Goal: Information Seeking & Learning: Find contact information

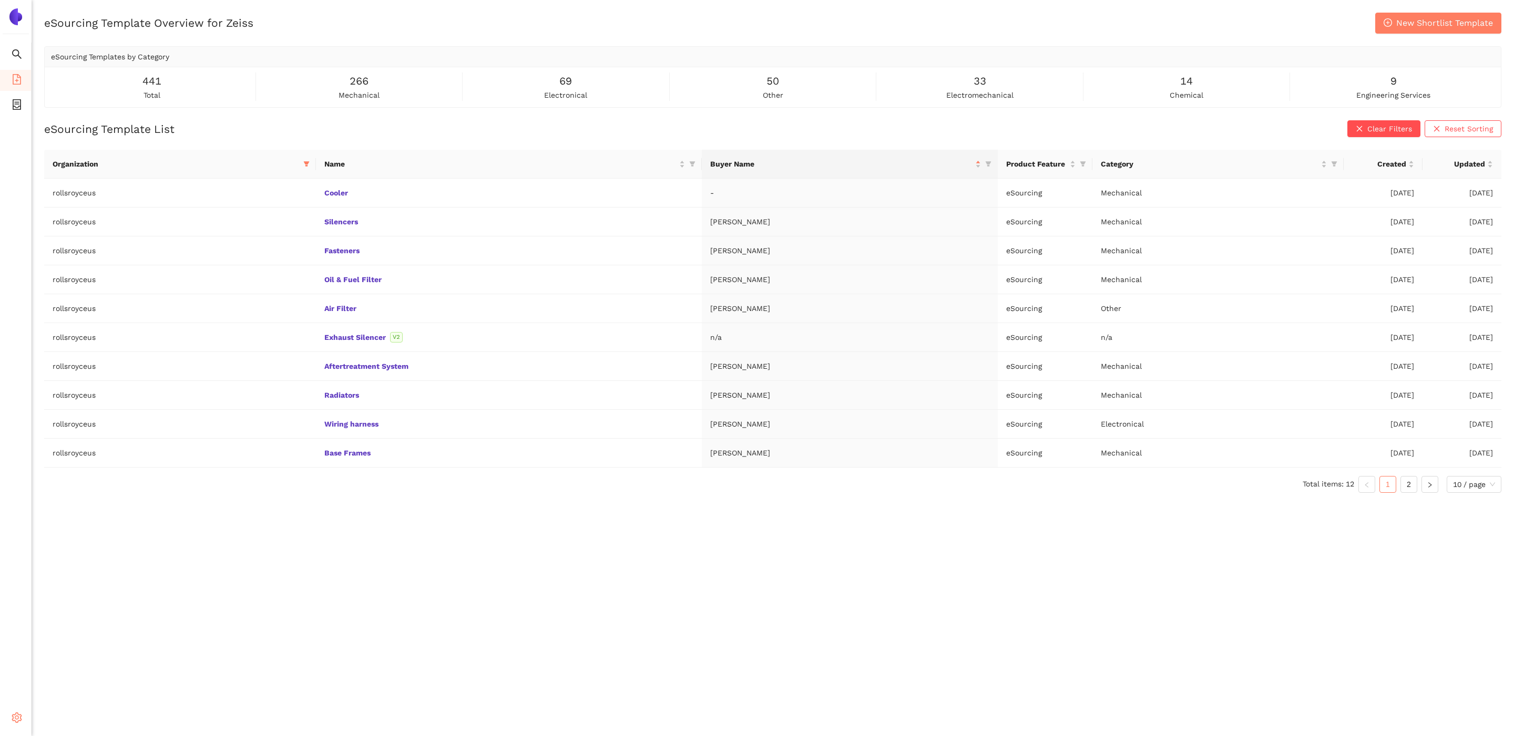
click at [9, 724] on div "Settings" at bounding box center [16, 719] width 32 height 21
click at [77, 648] on li "Internal Area" at bounding box center [75, 642] width 87 height 21
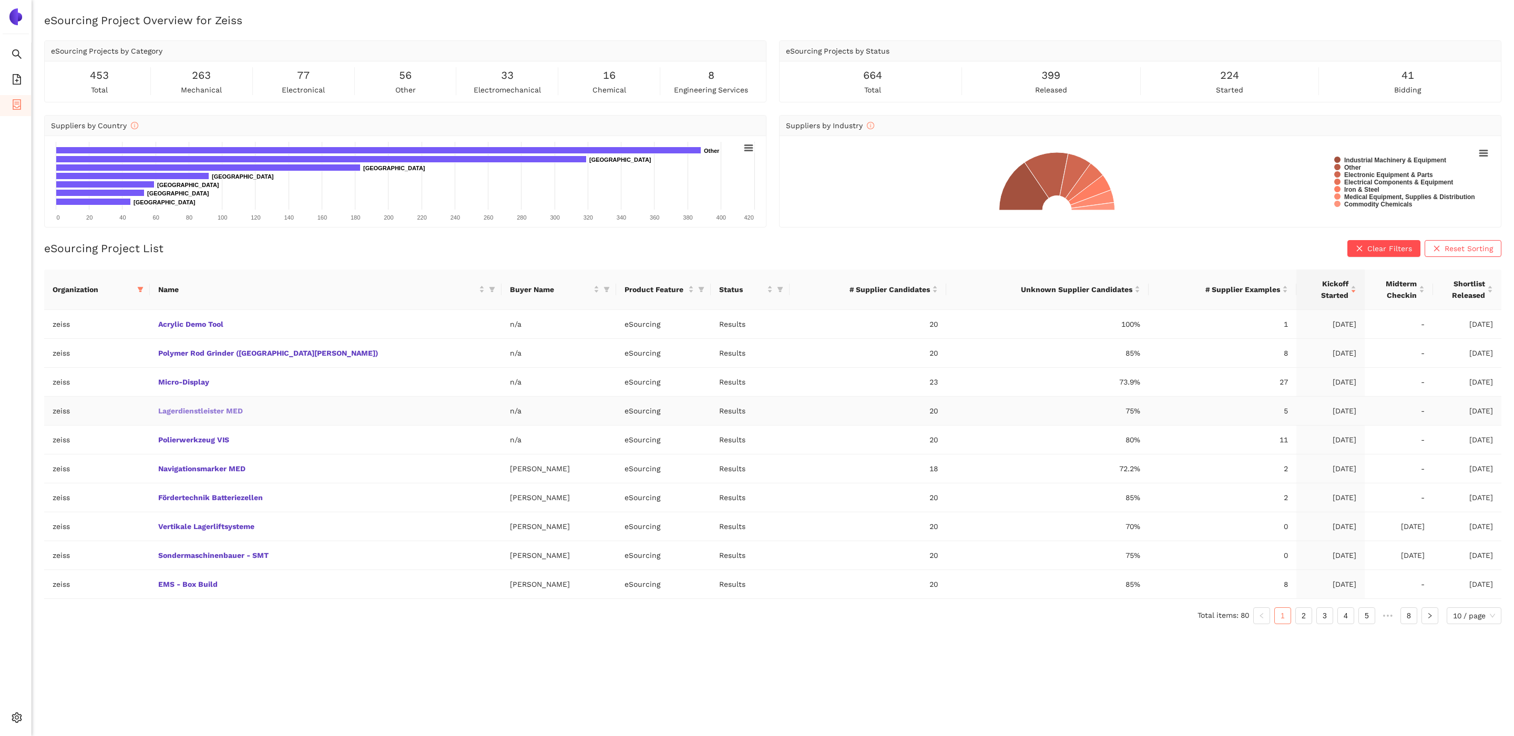
click at [0, 0] on link "Lagerdienstleister MED" at bounding box center [0, 0] width 0 height 0
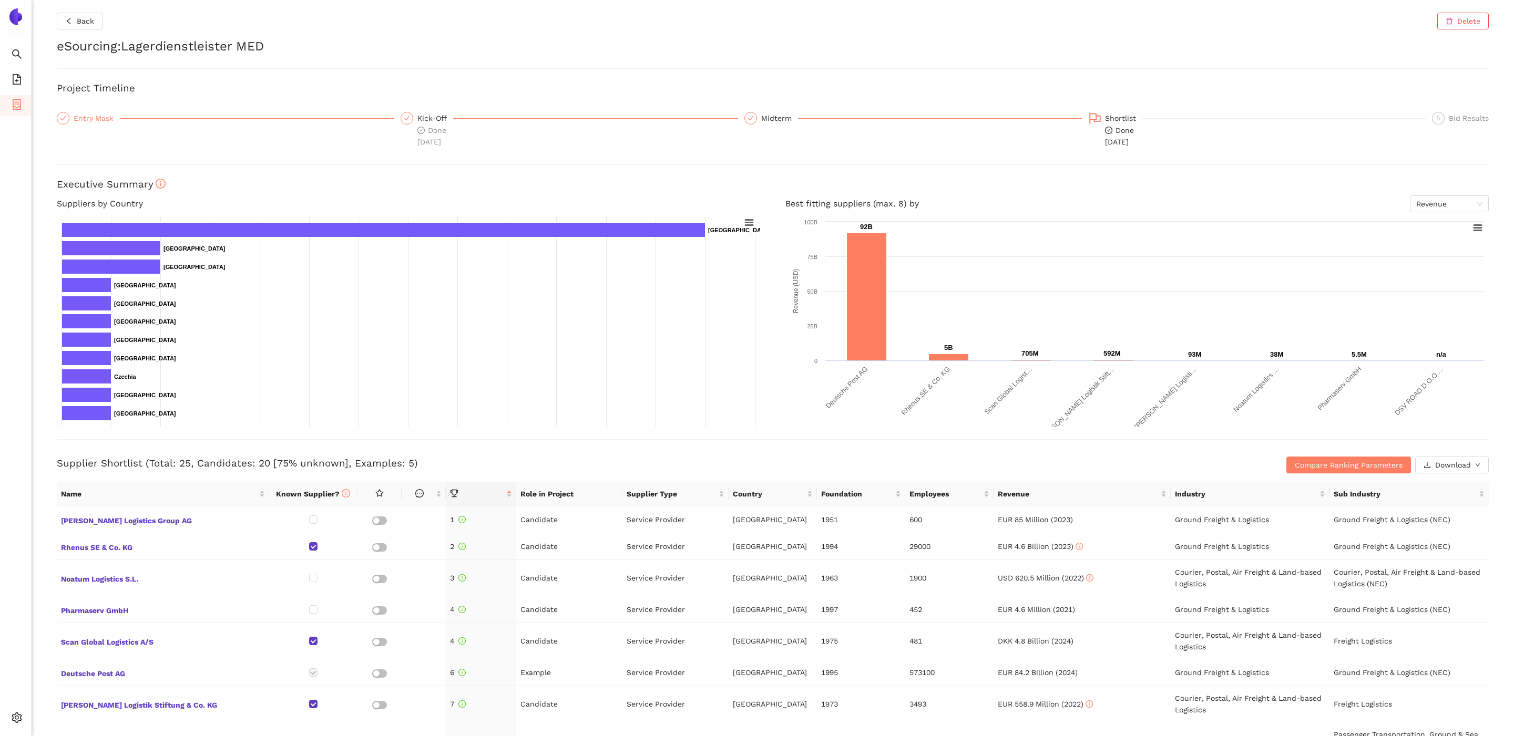
click at [98, 119] on div "Entry Mask" at bounding box center [97, 118] width 46 height 13
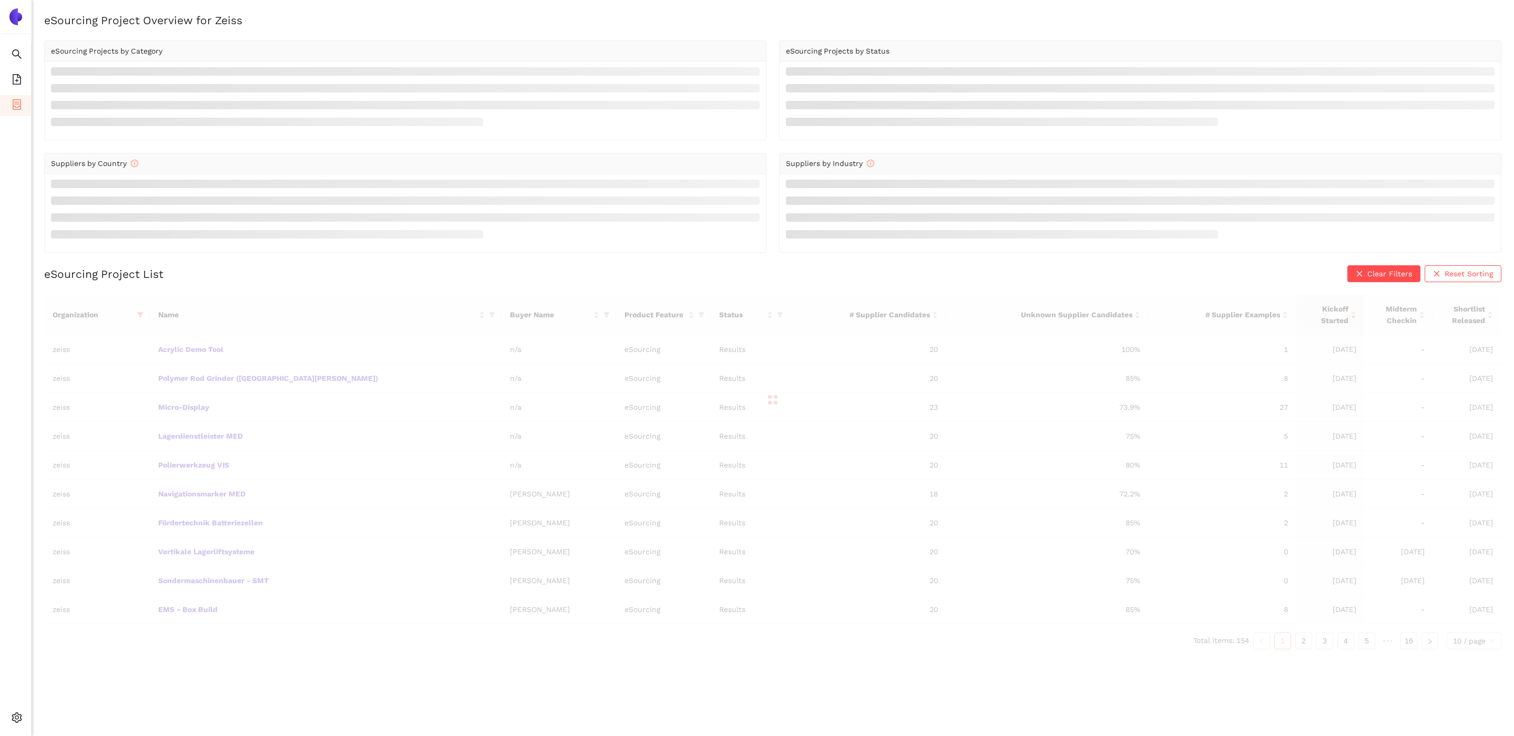
click at [210, 434] on div at bounding box center [772, 400] width 1457 height 210
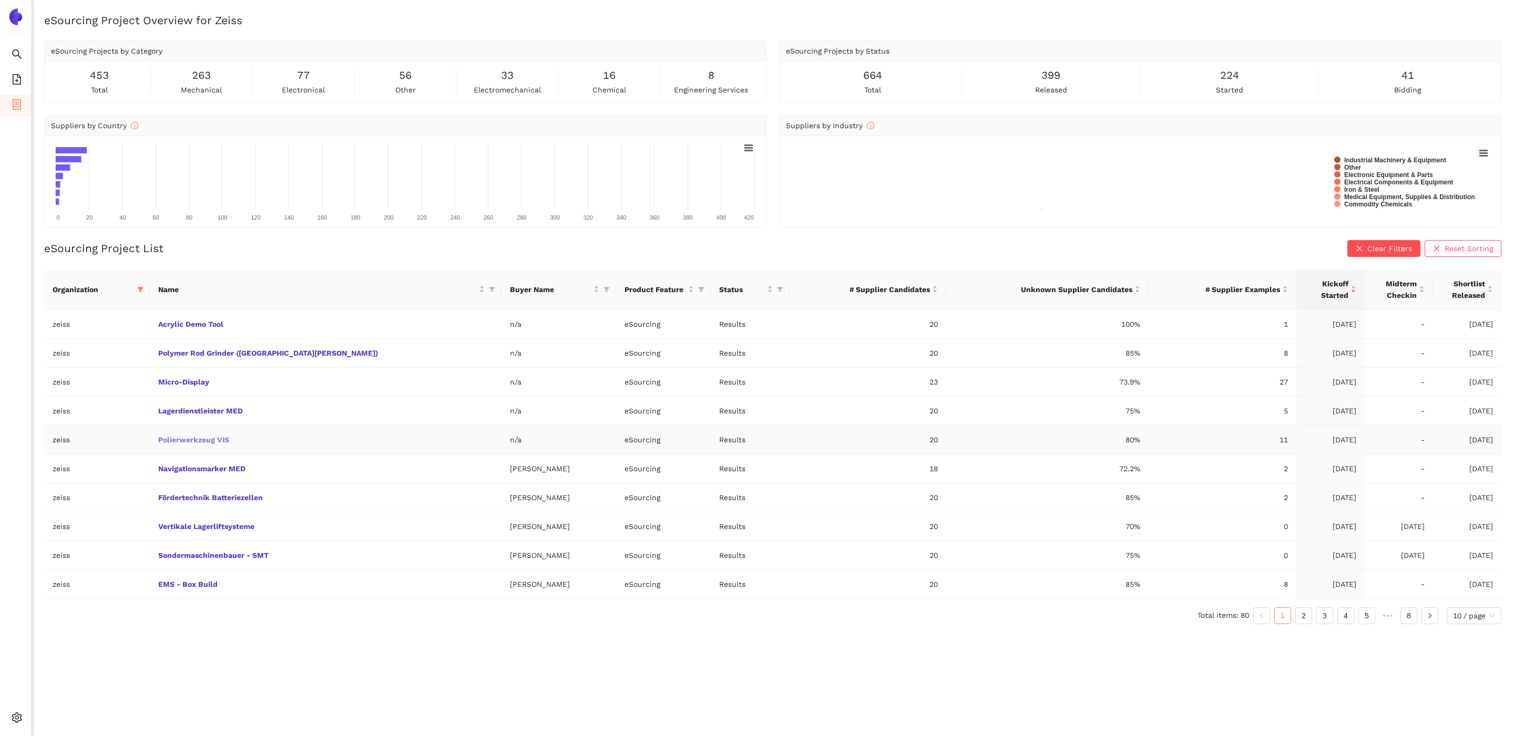
click at [0, 0] on link "Polierwerkzeug VIS" at bounding box center [0, 0] width 0 height 0
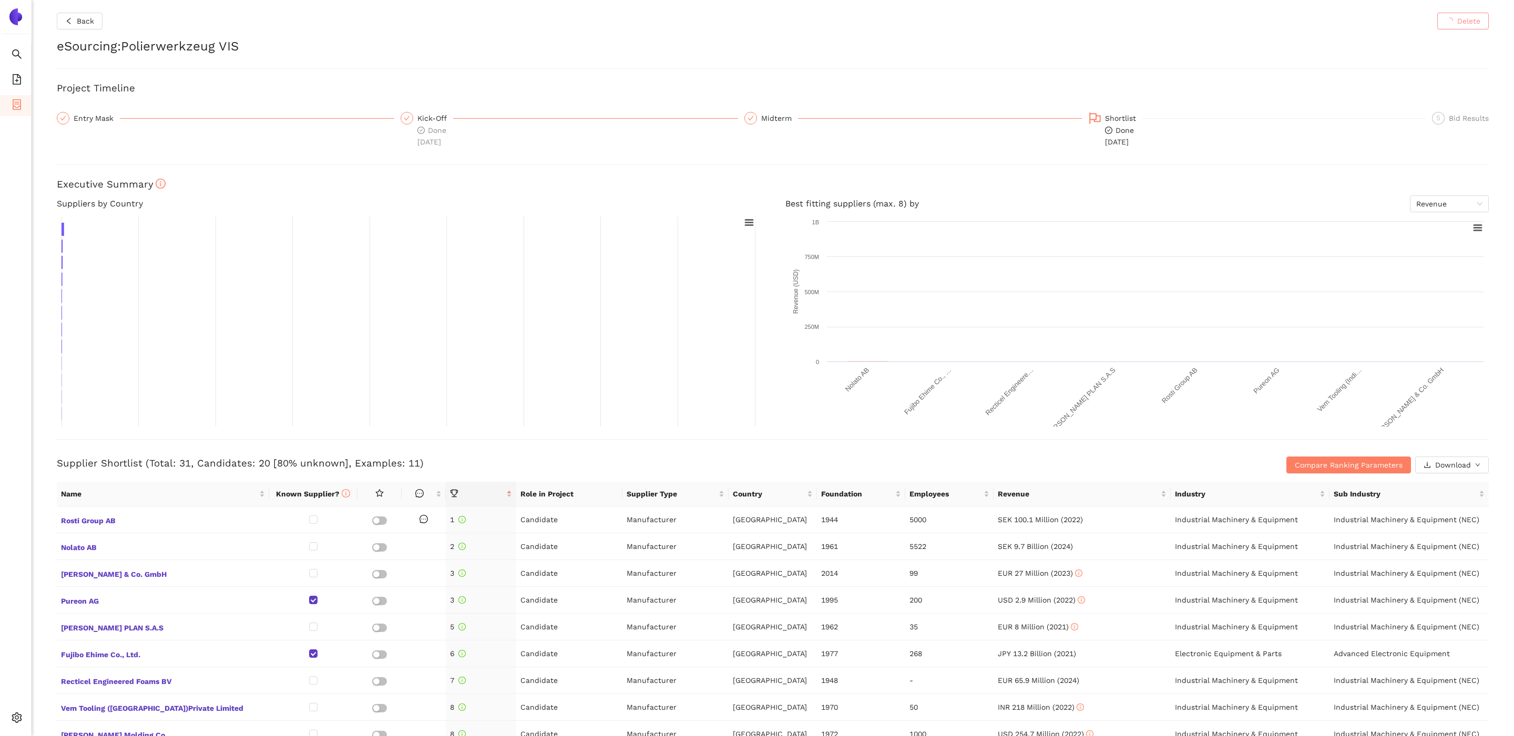
click at [232, 408] on rect at bounding box center [408, 322] width 703 height 210
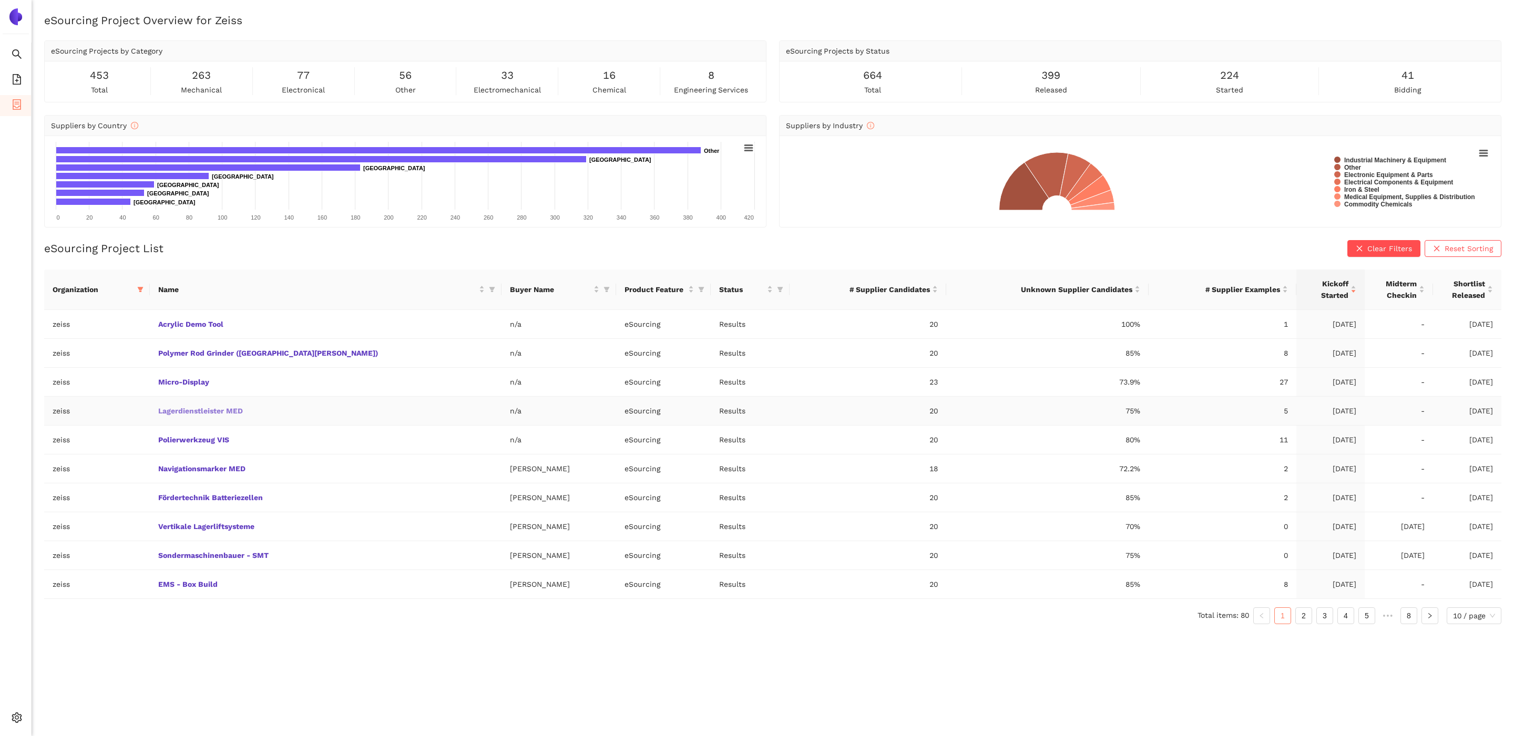
click at [0, 0] on link "Lagerdienstleister MED" at bounding box center [0, 0] width 0 height 0
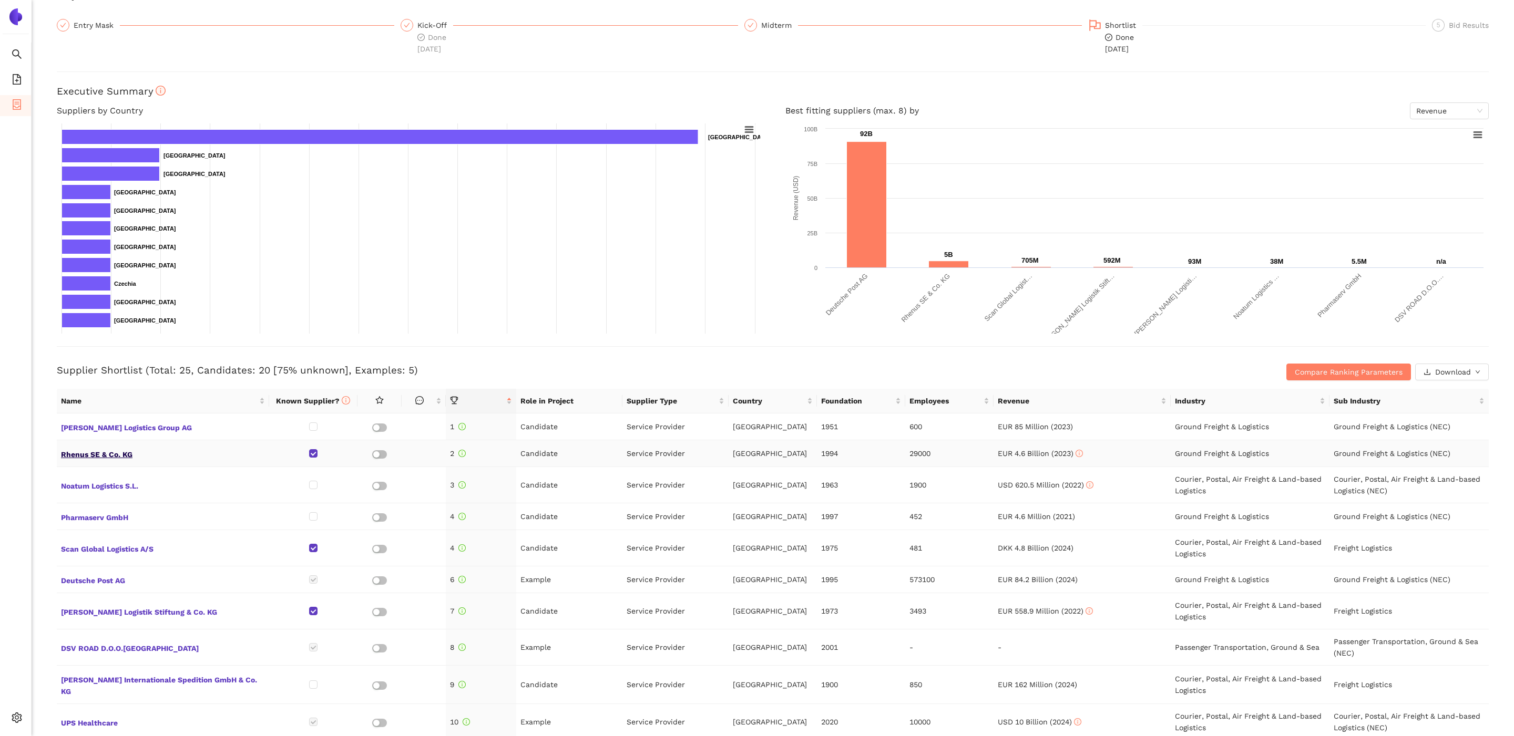
scroll to position [107, 0]
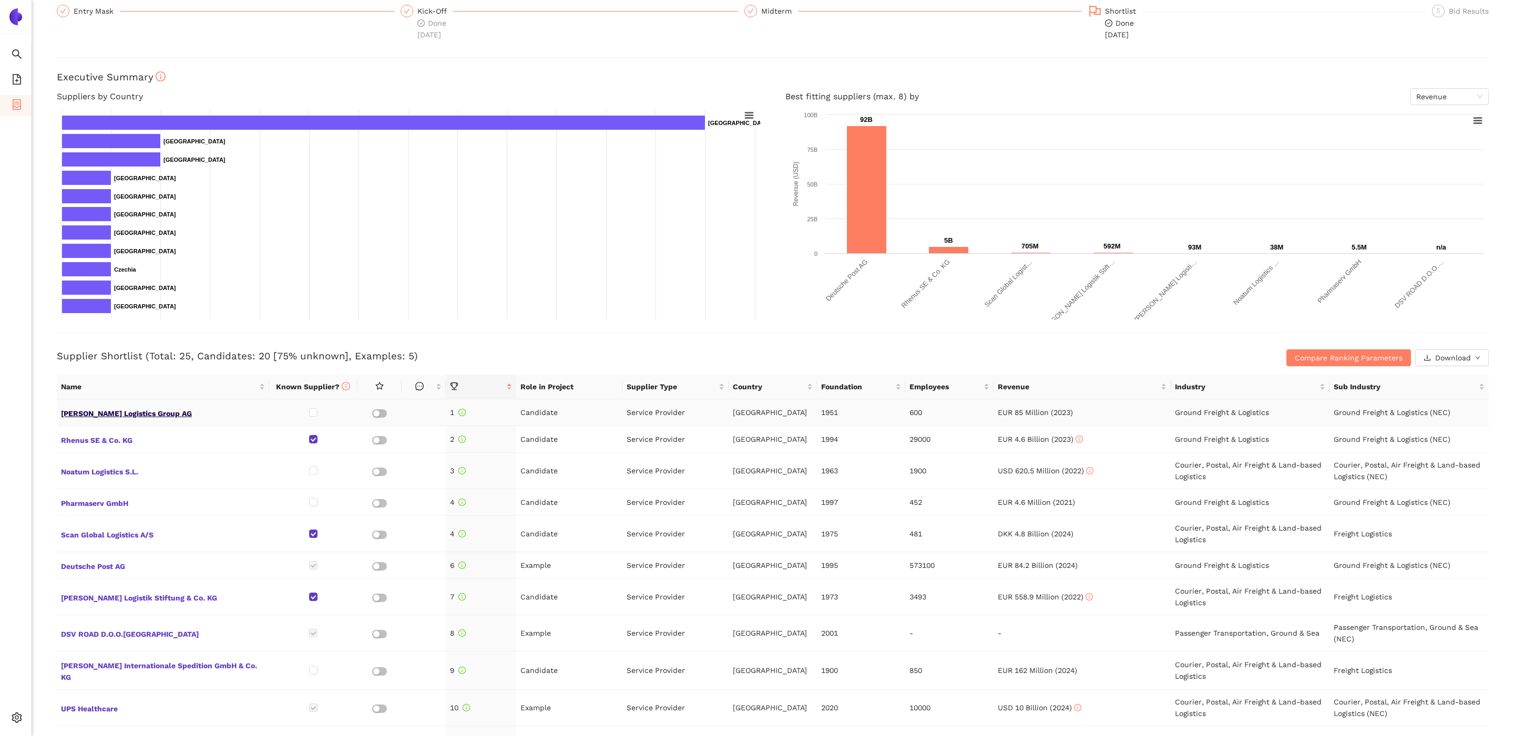
click at [121, 412] on span "Grieshaber Logistics Group AG" at bounding box center [163, 413] width 204 height 14
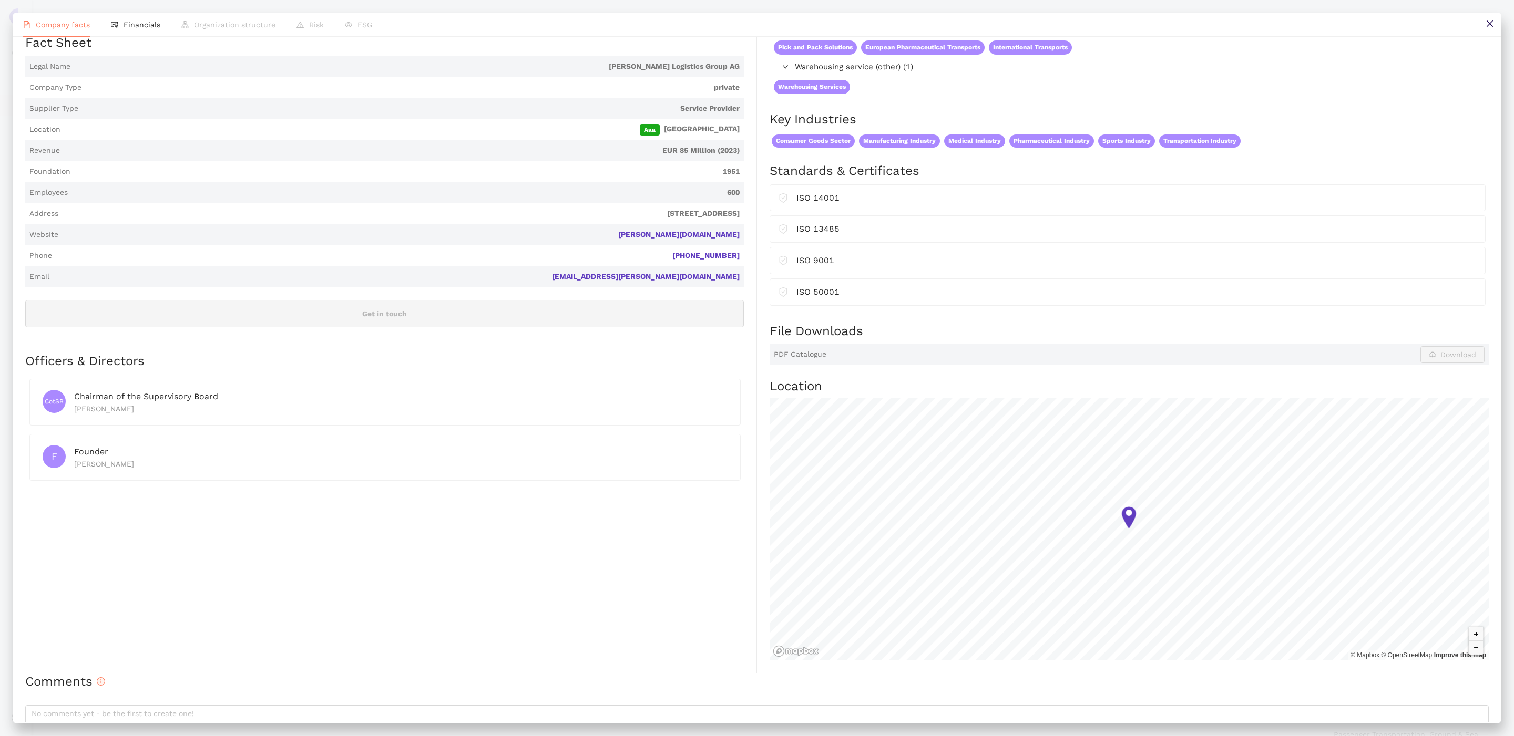
scroll to position [145, 0]
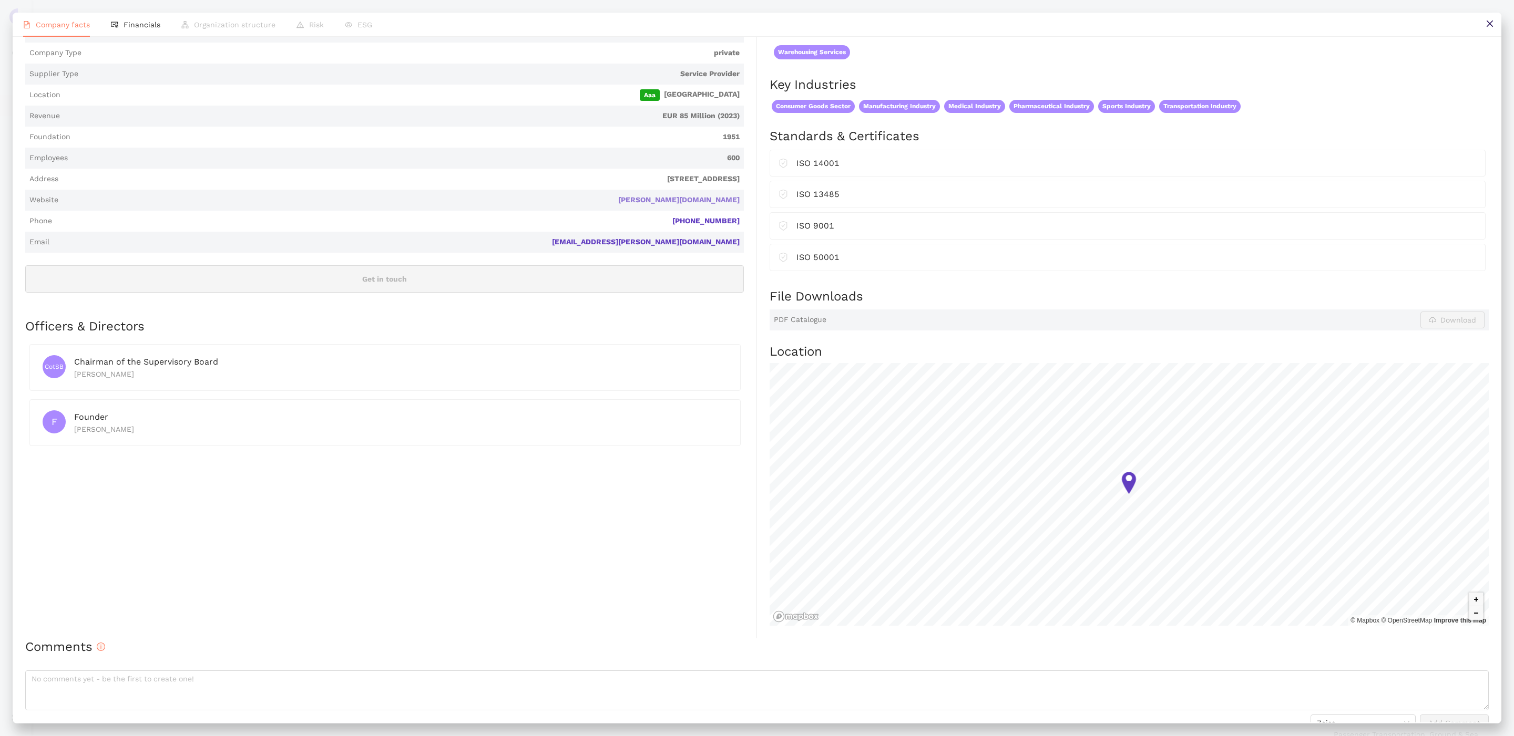
click at [0, 0] on link "grieshaber-group.com" at bounding box center [0, 0] width 0 height 0
